Goal: Information Seeking & Learning: Learn about a topic

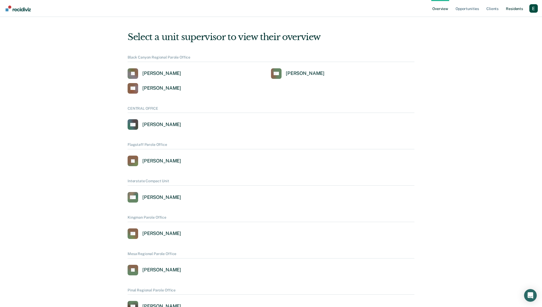
click at [516, 7] on link "Resident s" at bounding box center [514, 8] width 19 height 17
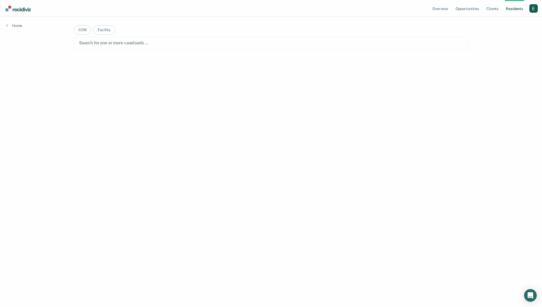
click at [528, 8] on ul "Overview Opportunities Client s Resident s" at bounding box center [480, 8] width 98 height 17
click at [530, 8] on div "Profile dropdown button" at bounding box center [533, 8] width 8 height 8
click at [500, 21] on link "Profile" at bounding box center [512, 21] width 42 height 4
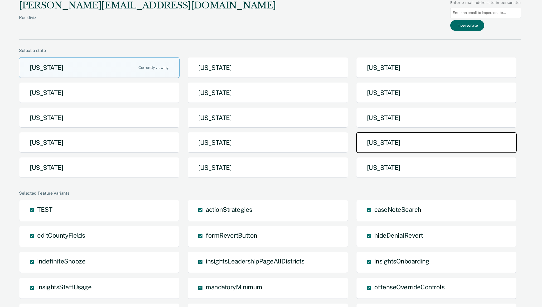
click at [408, 146] on button "[US_STATE]" at bounding box center [436, 142] width 160 height 21
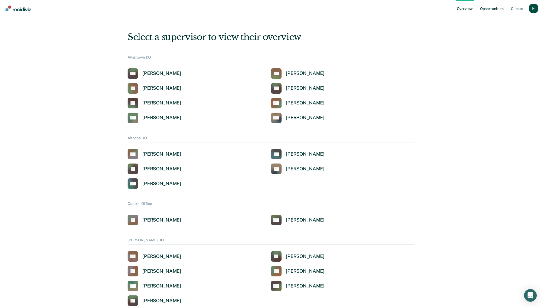
click at [499, 8] on link "Opportunities" at bounding box center [492, 8] width 26 height 17
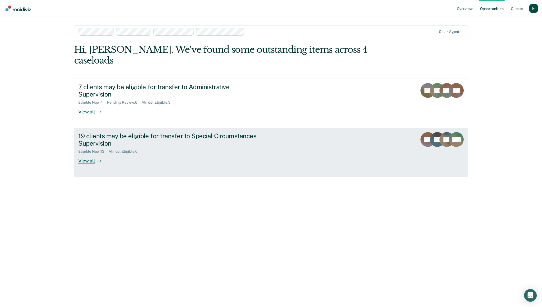
click at [106, 154] on div "View all" at bounding box center [93, 159] width 30 height 10
